Goal: Task Accomplishment & Management: Use online tool/utility

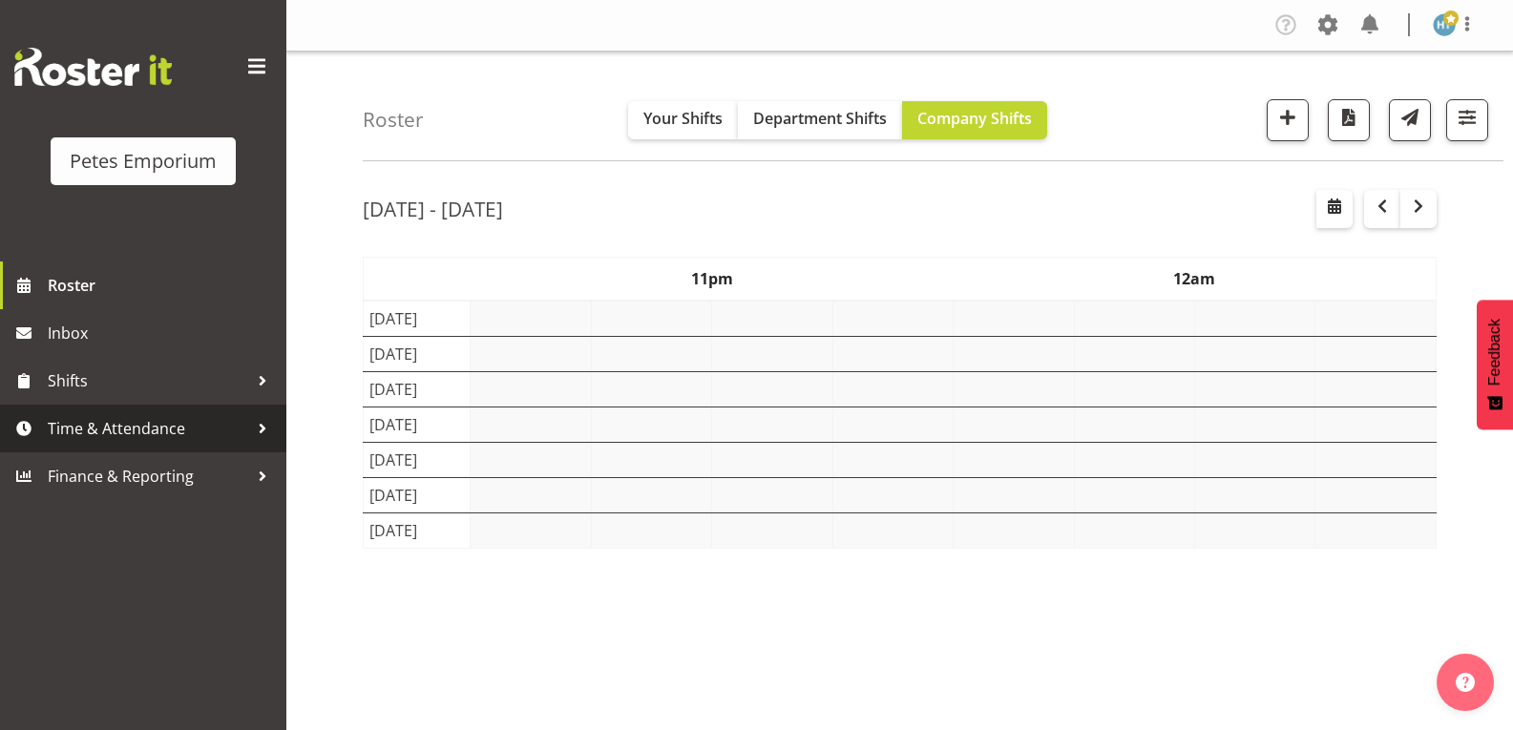
click at [75, 426] on span "Time & Attendance" at bounding box center [148, 428] width 200 height 29
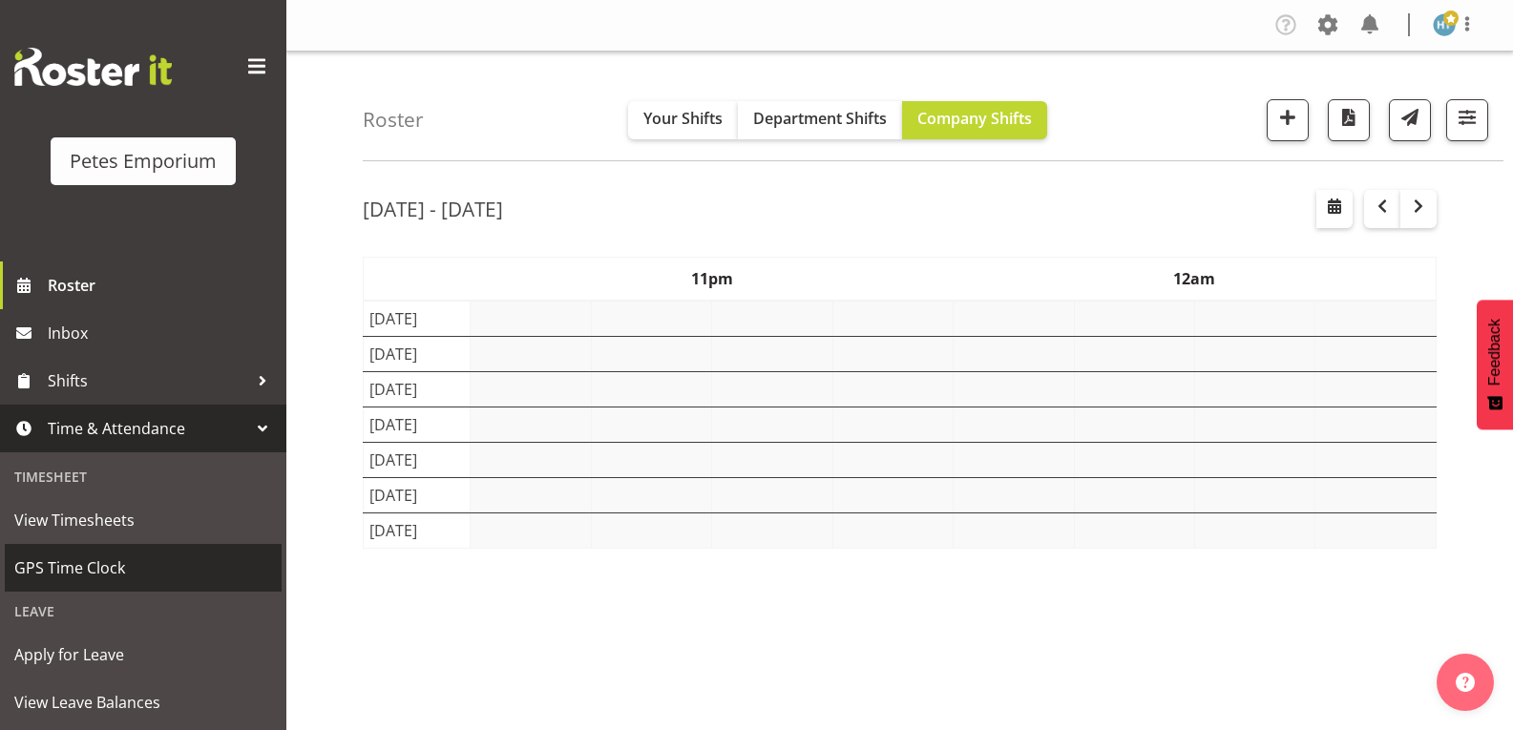
click at [77, 566] on span "GPS Time Clock" at bounding box center [143, 567] width 258 height 29
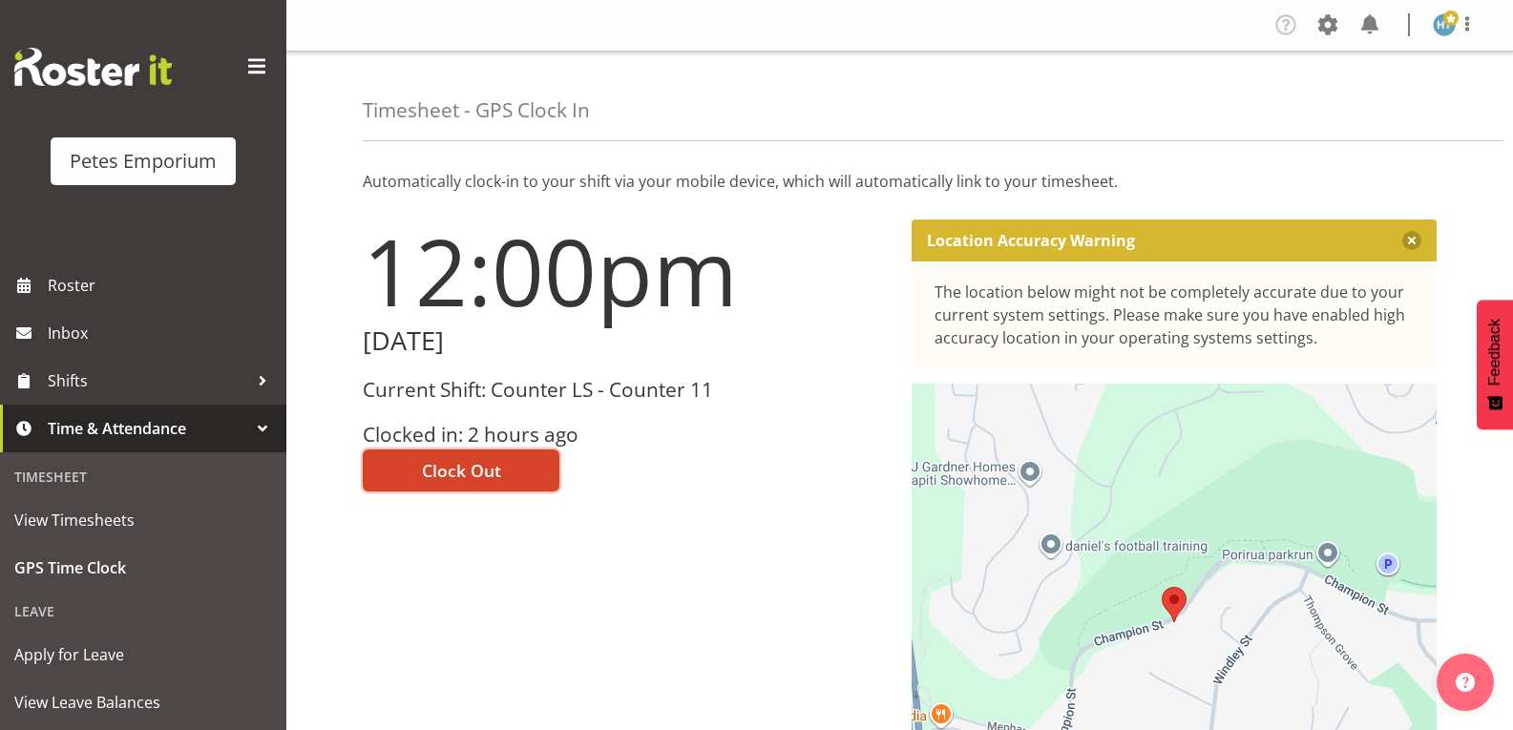
click at [473, 465] on span "Clock Out" at bounding box center [461, 470] width 79 height 25
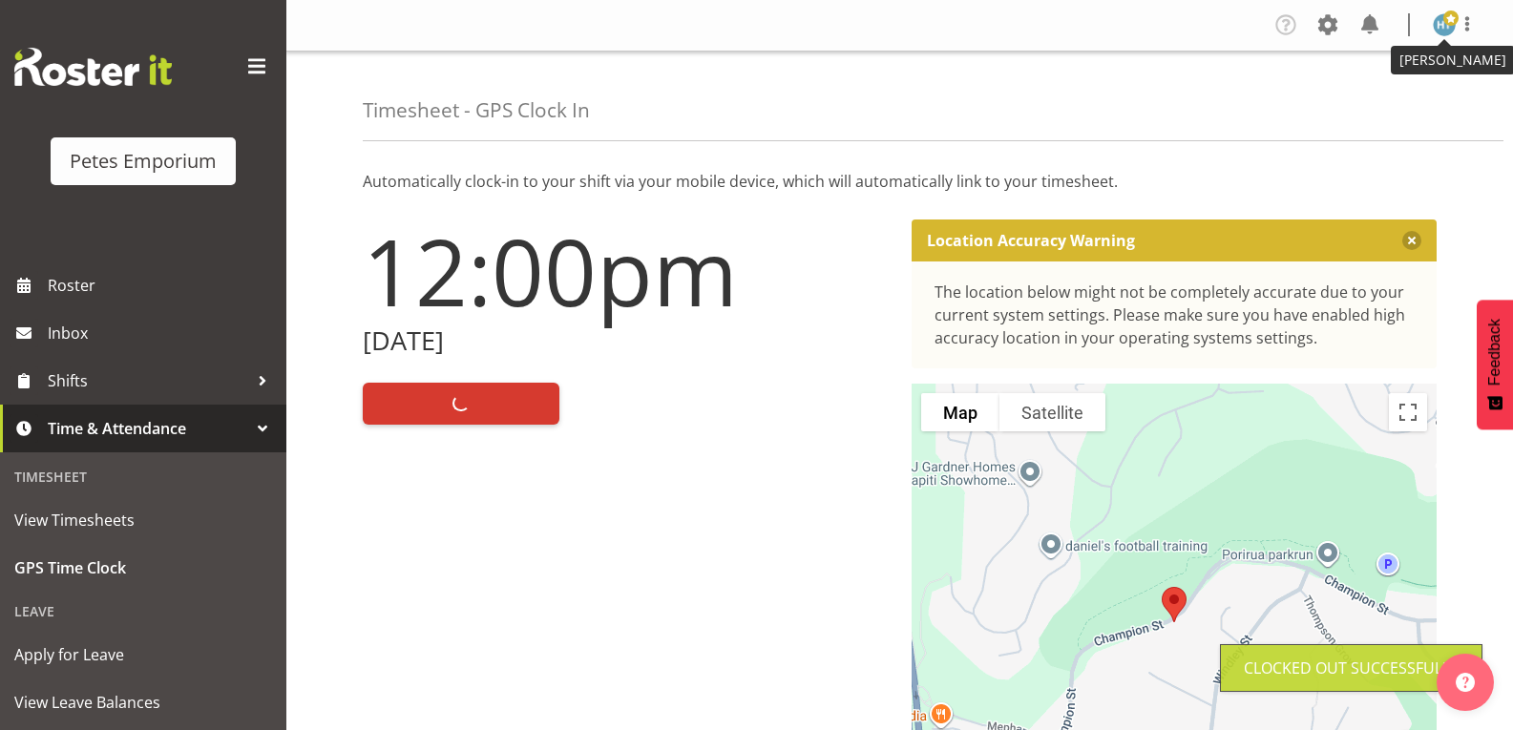
click at [1447, 31] on img at bounding box center [1443, 24] width 23 height 23
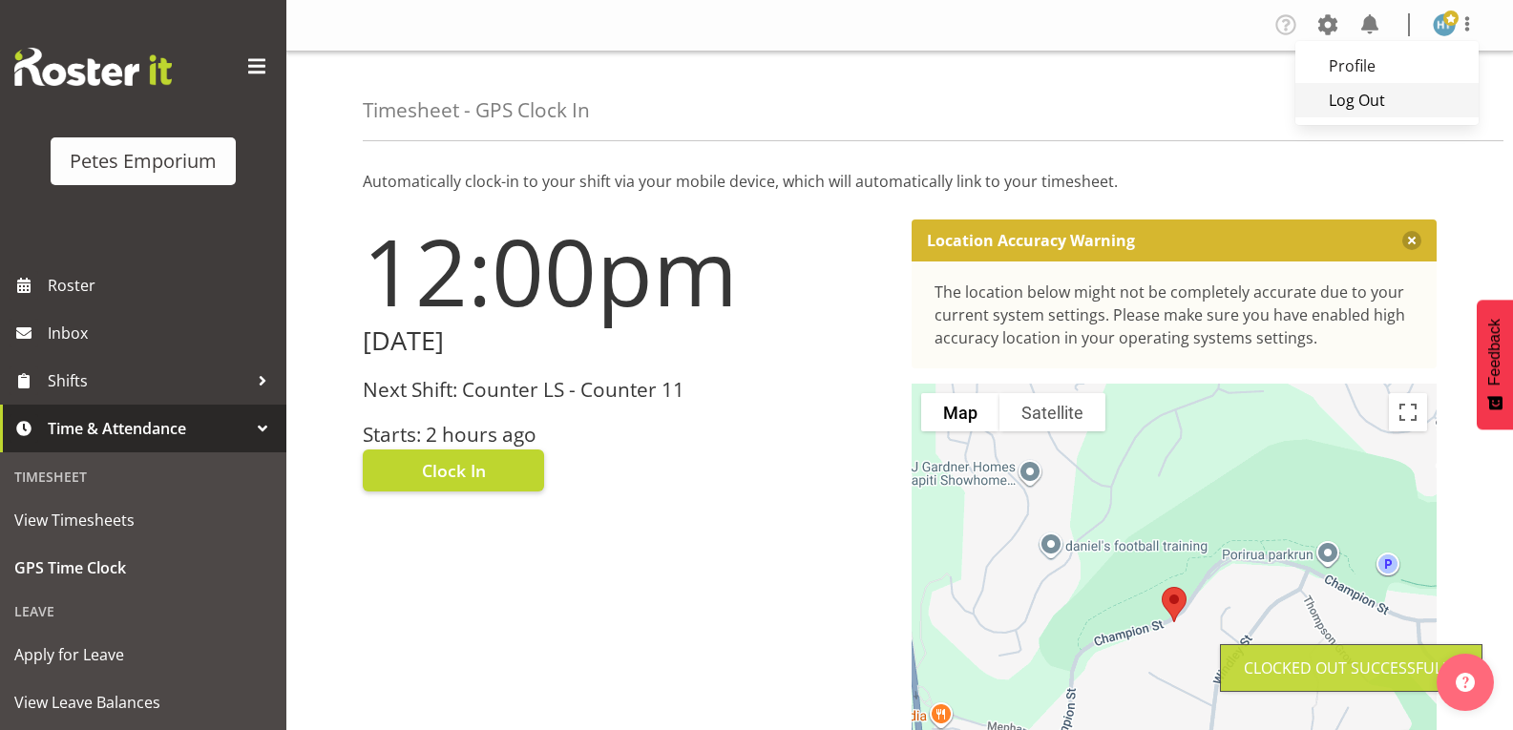
click at [1325, 94] on link "Log Out" at bounding box center [1386, 100] width 183 height 34
